Goal: Information Seeking & Learning: Check status

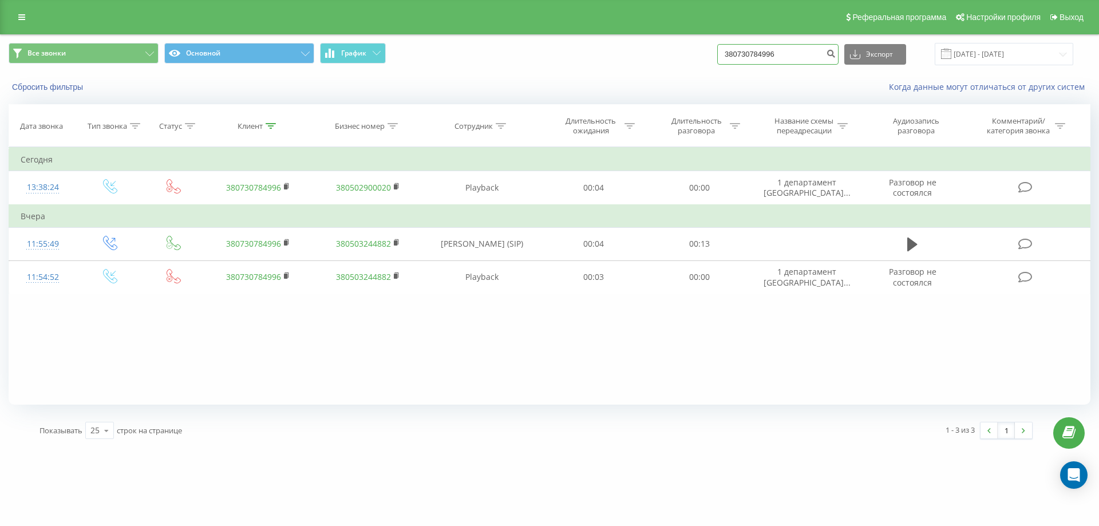
click at [760, 58] on input "380730784996" at bounding box center [777, 54] width 121 height 21
paste input "667085321"
type input "380667085321"
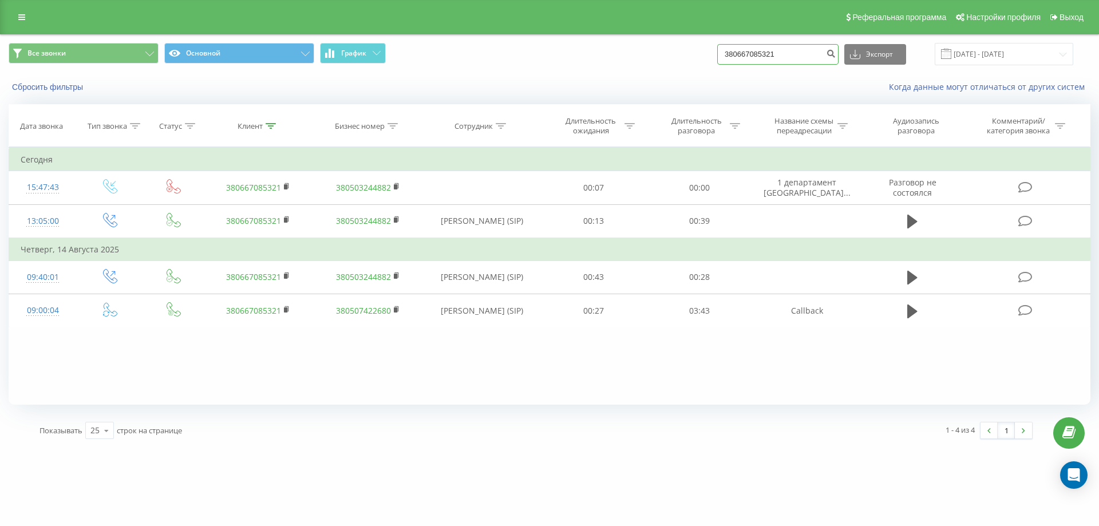
click at [774, 51] on input "380667085321" at bounding box center [777, 54] width 121 height 21
paste input "75320069"
type input "380675320069"
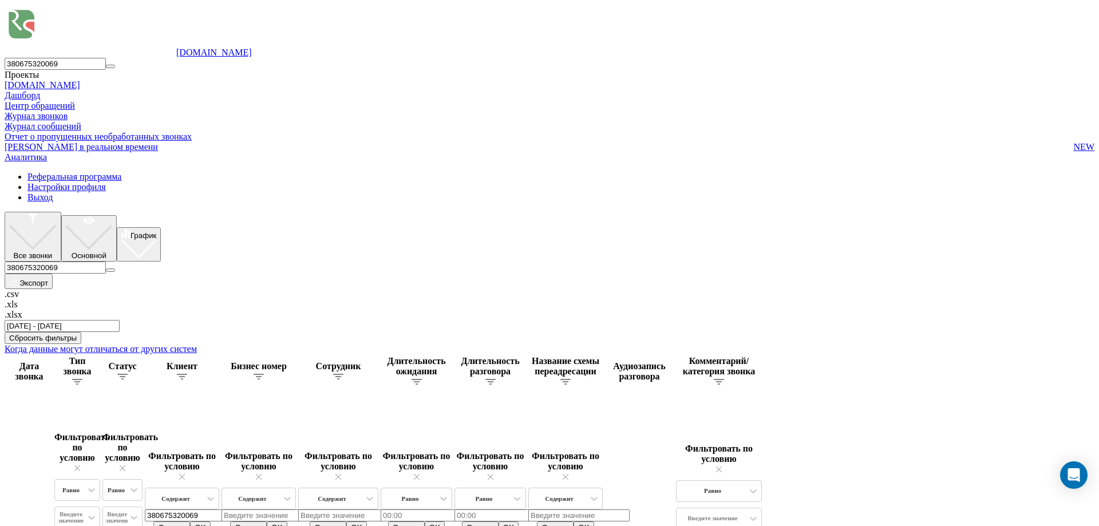
click at [106, 262] on input "380675320069" at bounding box center [55, 268] width 101 height 12
paste input "999682630"
type input "380999682630"
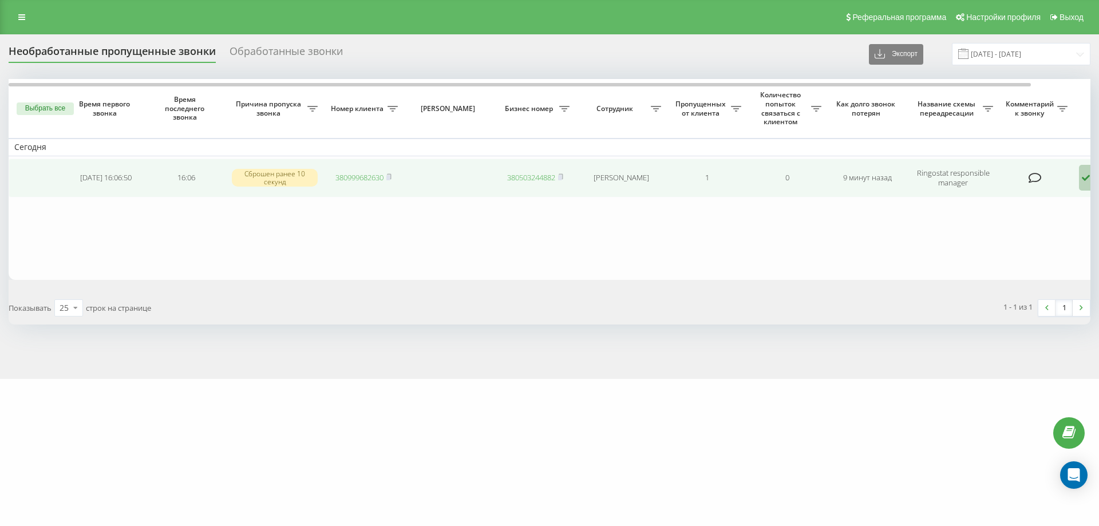
click at [394, 176] on td "380999682630" at bounding box center [363, 178] width 80 height 39
click at [389, 178] on rect at bounding box center [387, 177] width 3 height 5
